Goal: Information Seeking & Learning: Learn about a topic

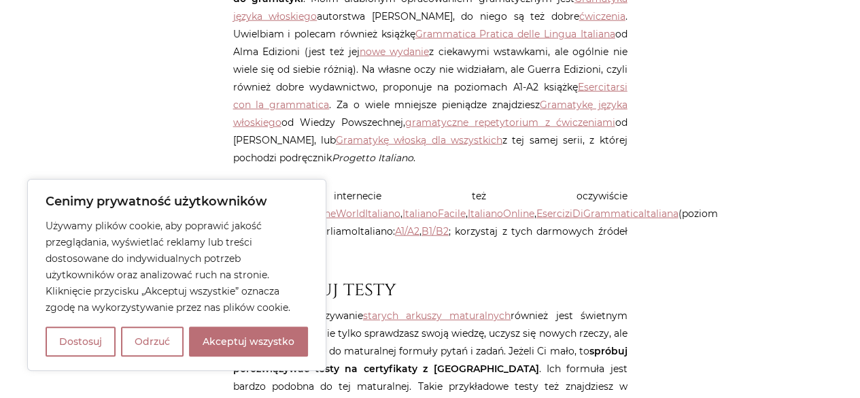
scroll to position [1495, 0]
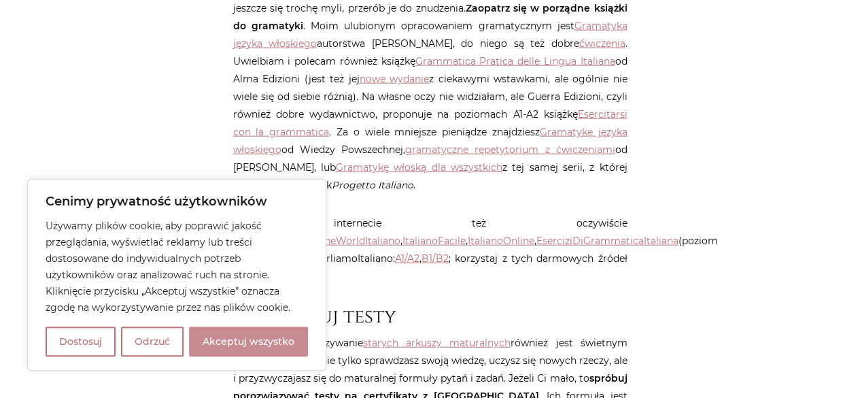
click at [284, 337] on button "Akceptuj wszystko" at bounding box center [248, 341] width 119 height 30
checkbox input "true"
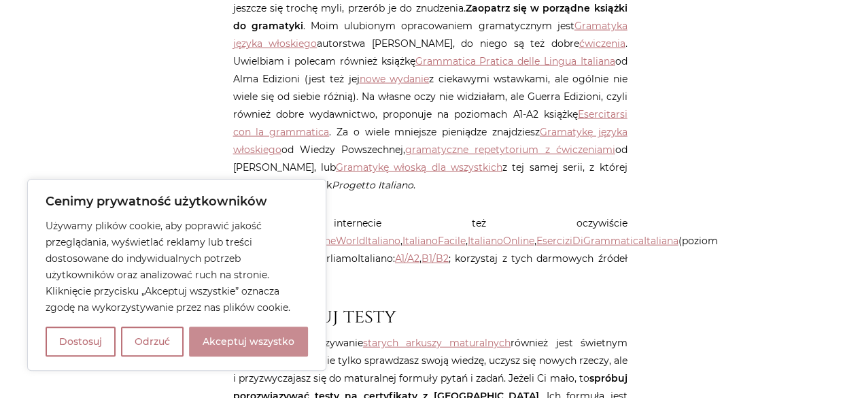
checkbox input "true"
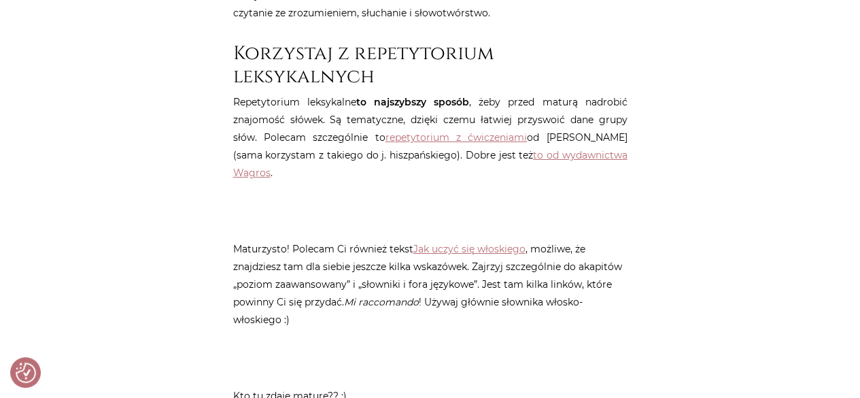
scroll to position [2365, 0]
click at [374, 244] on p "Maturzysto! Polecam Ci również tekst Jak uczyć się włoskiego , możliwe, że znaj…" at bounding box center [430, 285] width 394 height 88
click at [446, 133] on link "repetytorium z ćwiczeniami" at bounding box center [456, 139] width 142 height 12
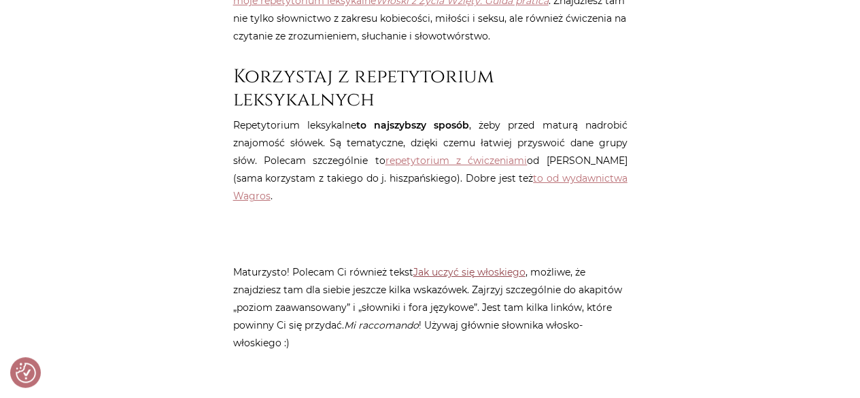
click at [478, 266] on link "Jak uczyć się włoskiego" at bounding box center [469, 272] width 112 height 12
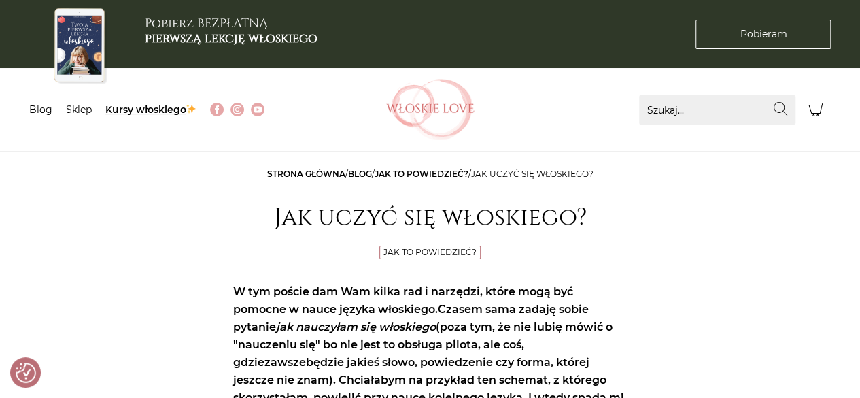
click at [140, 111] on link "Kursy włoskiego" at bounding box center [151, 109] width 92 height 12
